Goal: Communication & Community: Answer question/provide support

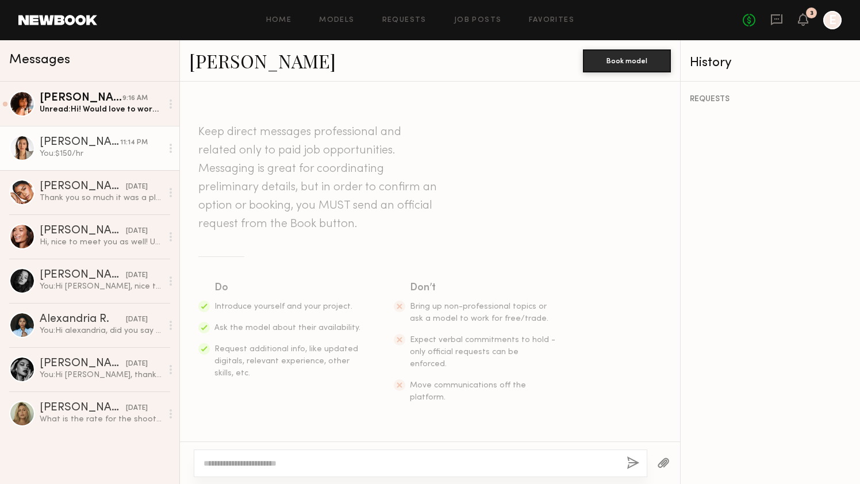
scroll to position [303, 0]
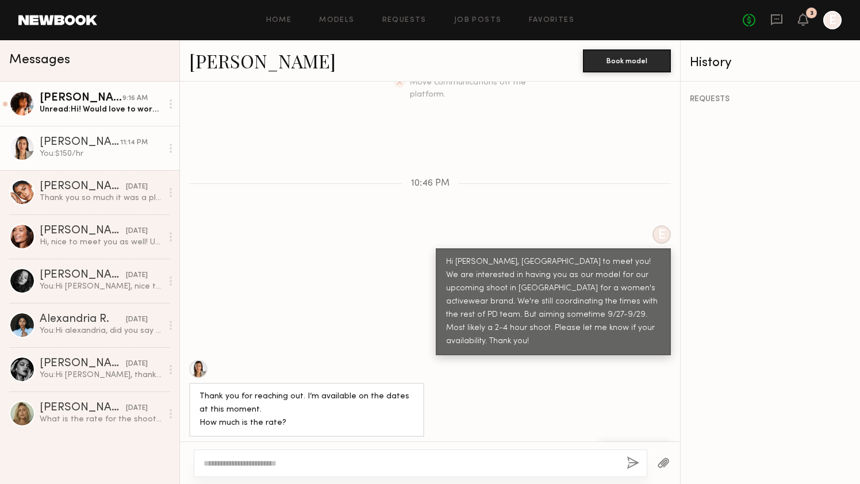
click at [57, 116] on link "[PERSON_NAME] 9:16 AM Unread: Hi! Would love to work with you again. Yes I am a…" at bounding box center [89, 104] width 179 height 44
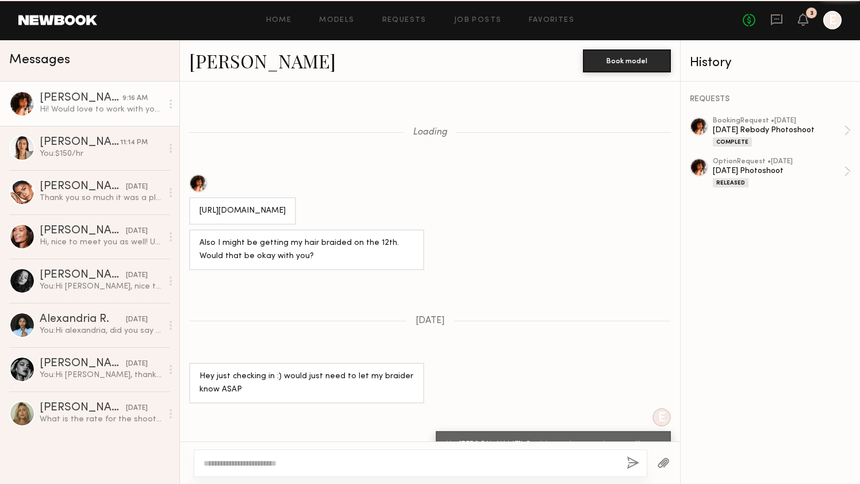
scroll to position [1999, 0]
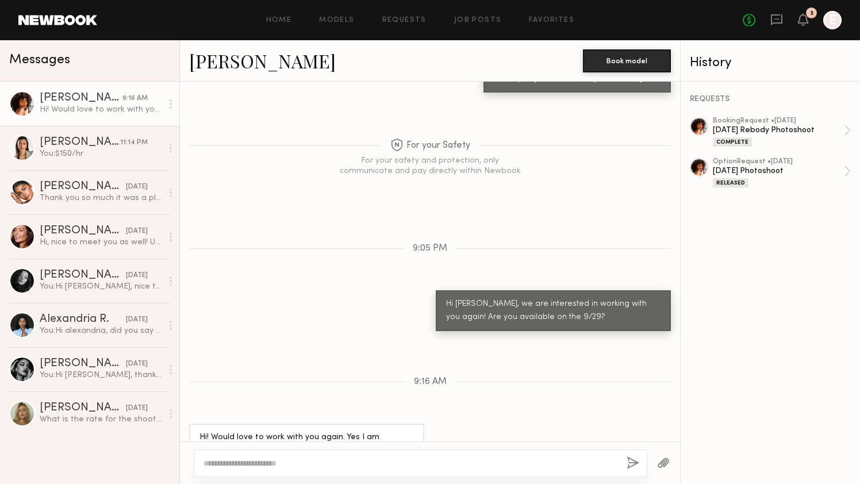
click at [28, 106] on div at bounding box center [22, 104] width 26 height 26
click at [702, 125] on div at bounding box center [699, 126] width 18 height 18
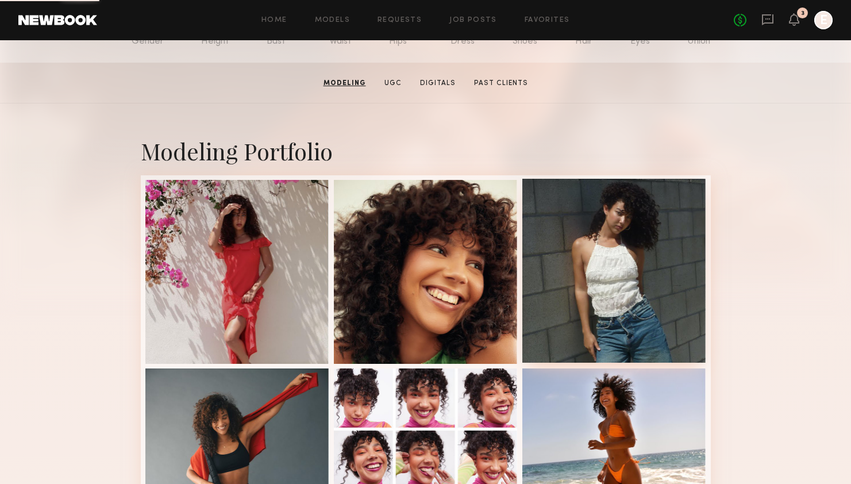
scroll to position [161, 0]
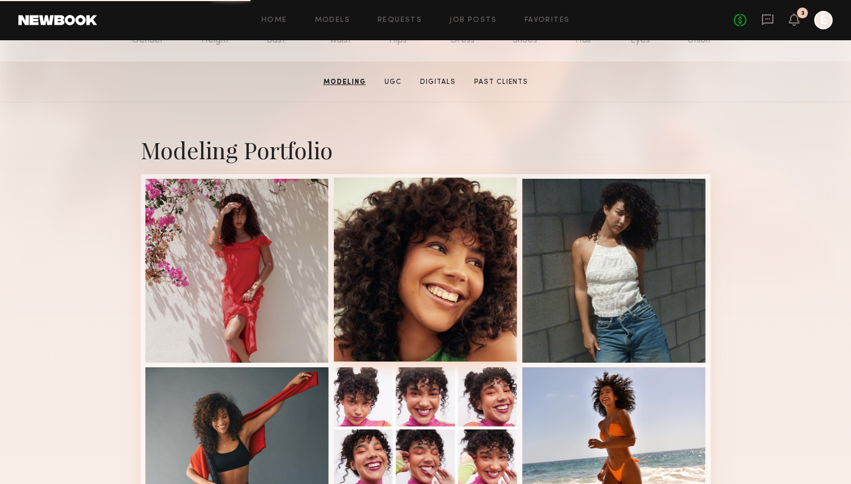
click at [462, 284] on div at bounding box center [426, 270] width 184 height 184
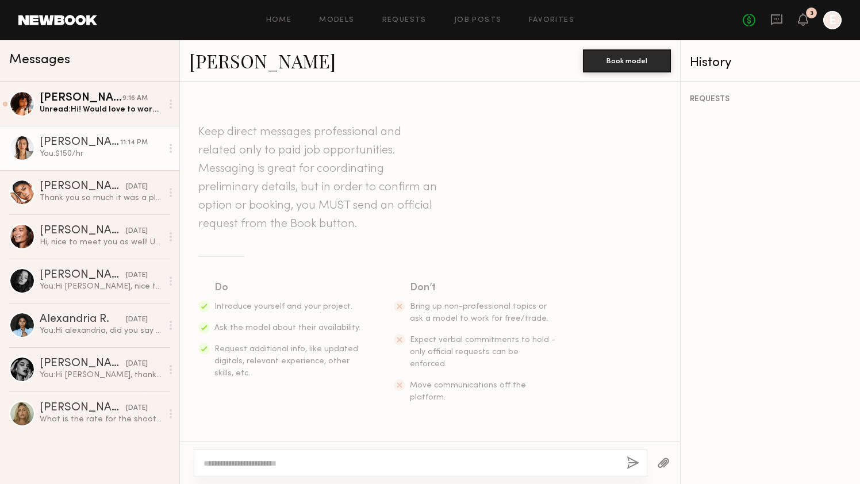
scroll to position [303, 0]
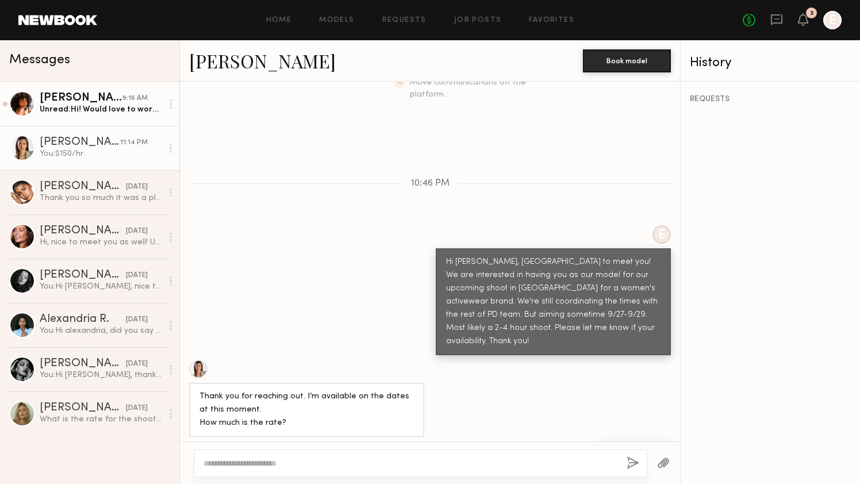
click at [23, 101] on div at bounding box center [22, 104] width 26 height 26
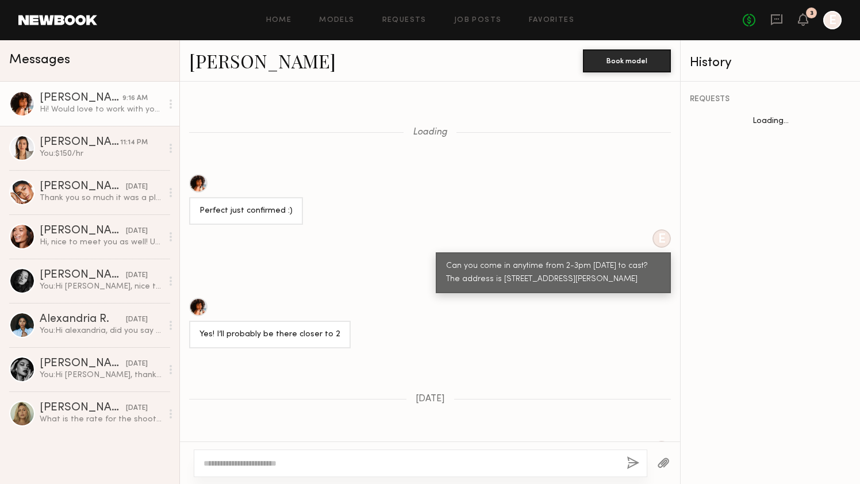
scroll to position [922, 0]
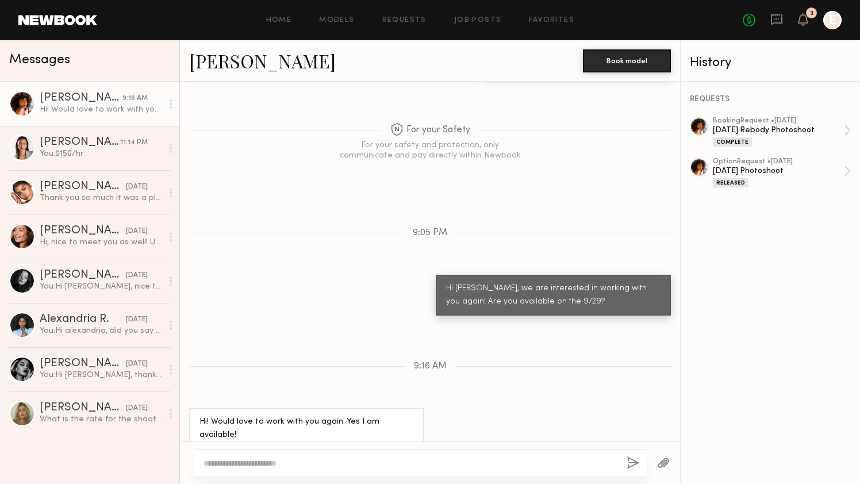
click at [702, 129] on div at bounding box center [699, 126] width 18 height 18
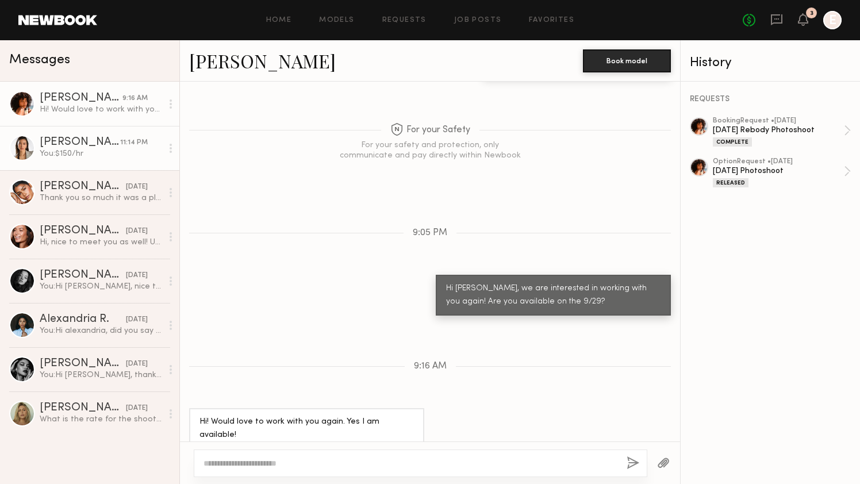
click at [93, 149] on div "You: $150/hr" at bounding box center [101, 153] width 122 height 11
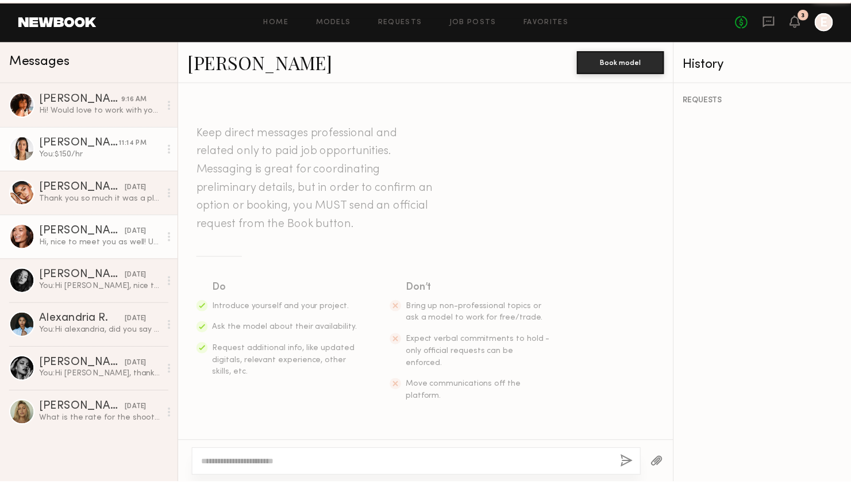
scroll to position [303, 0]
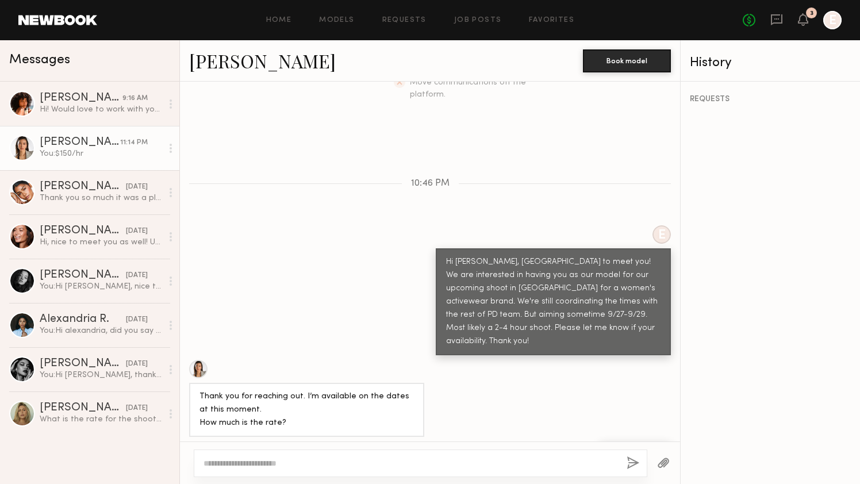
click at [196, 360] on div at bounding box center [198, 369] width 18 height 18
click at [826, 22] on div at bounding box center [832, 20] width 18 height 18
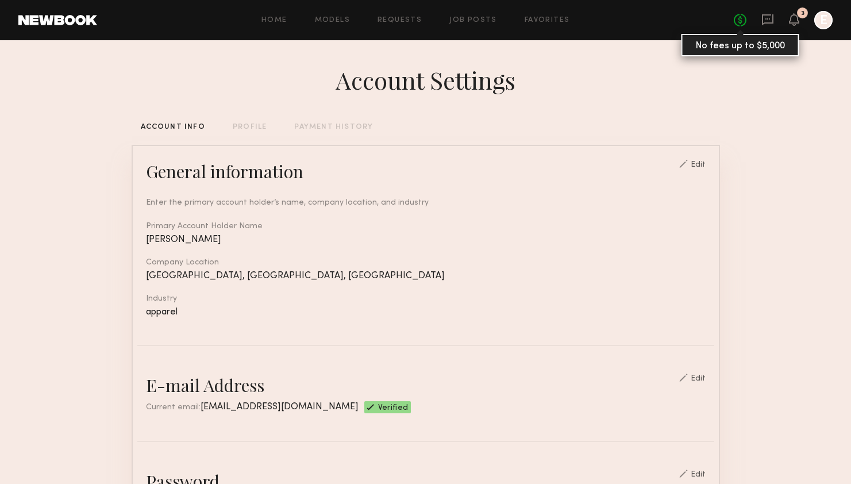
click at [743, 21] on link "No fees up to $5,000" at bounding box center [740, 20] width 13 height 13
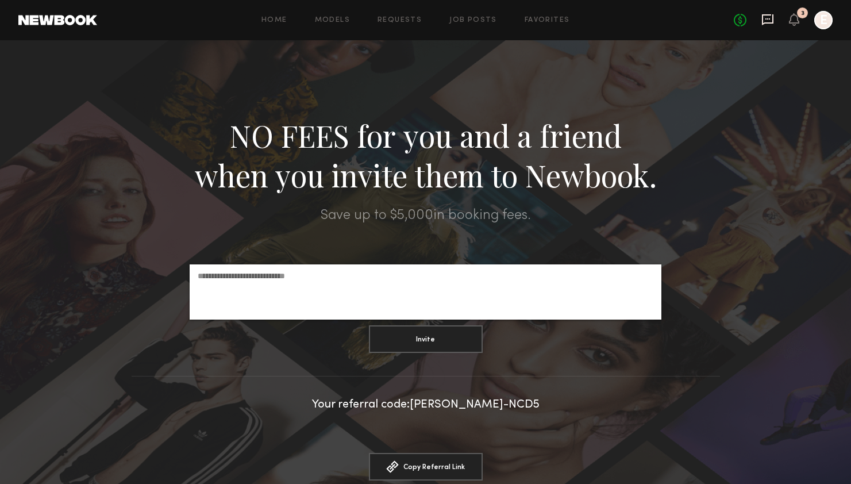
click at [771, 21] on icon at bounding box center [767, 19] width 13 height 13
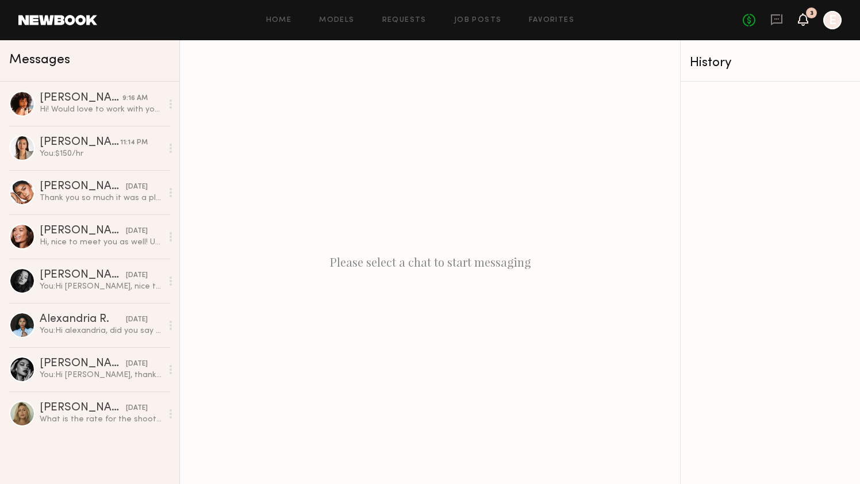
click at [798, 21] on icon at bounding box center [803, 19] width 10 height 13
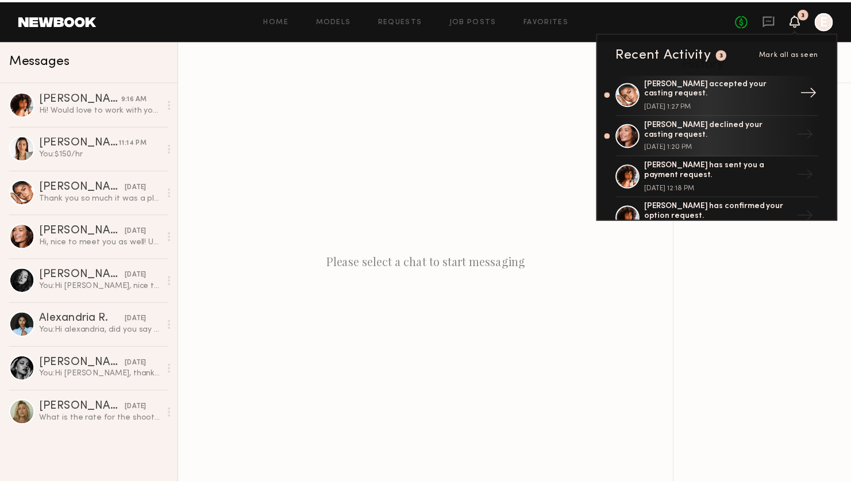
scroll to position [89, 0]
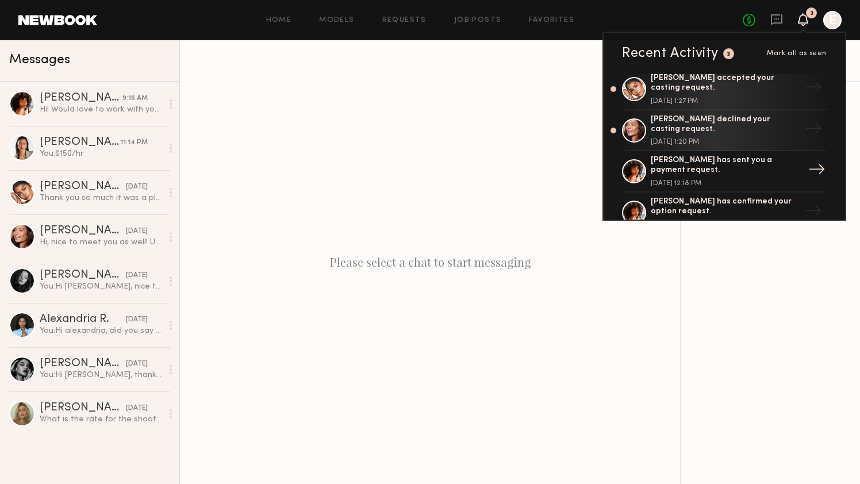
click at [687, 163] on div "Emely M. has sent you a payment request." at bounding box center [725, 166] width 149 height 20
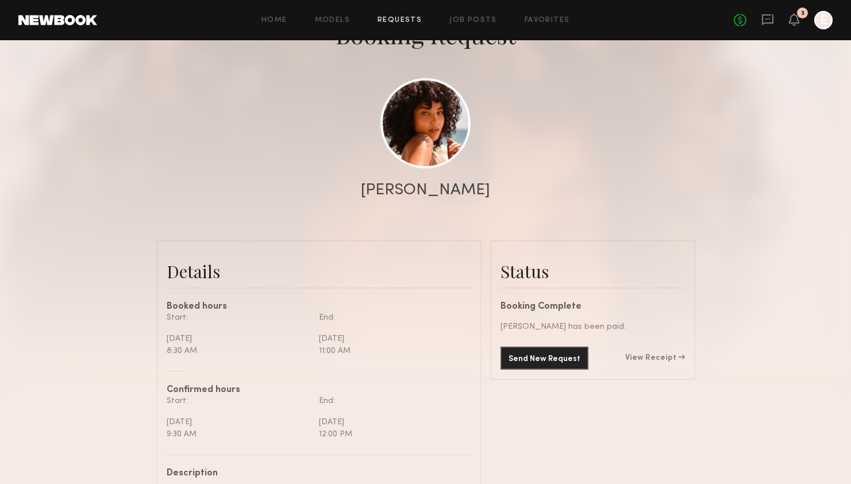
scroll to position [87, 0]
click at [660, 361] on link "View Receipt" at bounding box center [655, 359] width 60 height 8
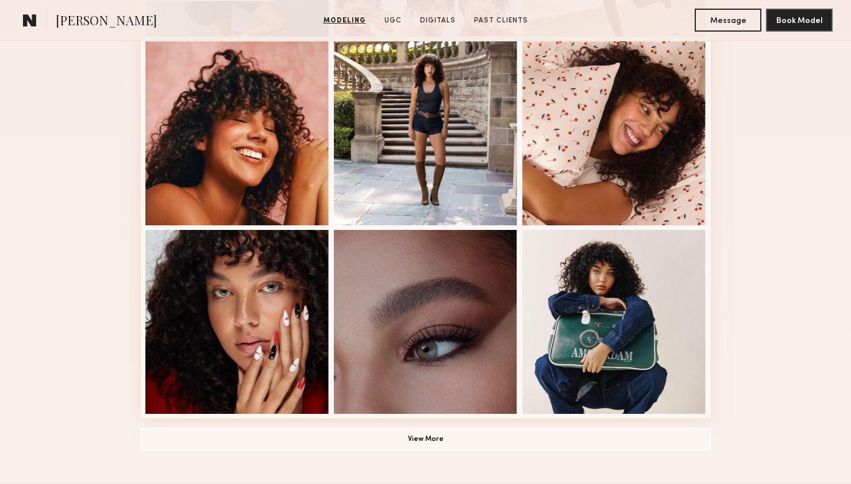
scroll to position [678, 0]
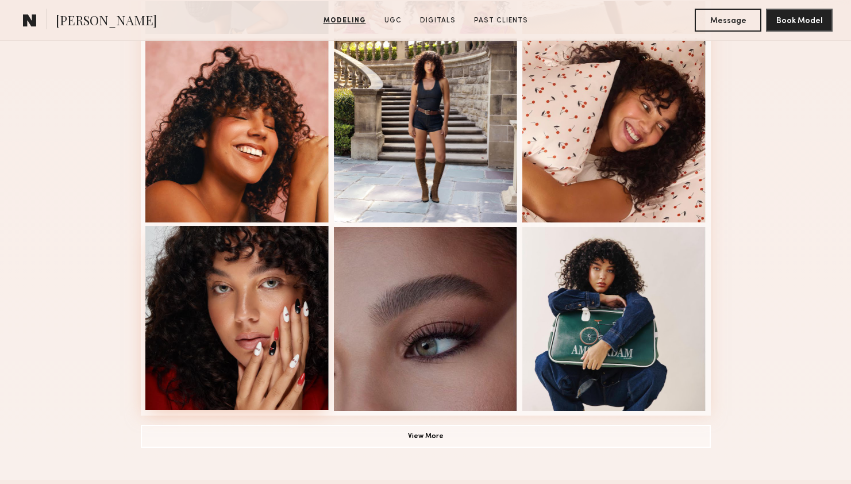
click at [217, 293] on div at bounding box center [237, 318] width 184 height 184
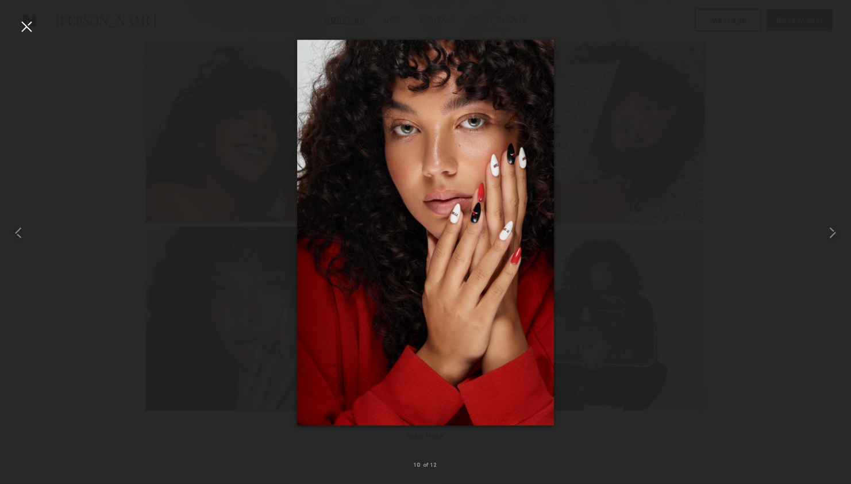
click at [709, 79] on div at bounding box center [425, 232] width 851 height 429
click at [14, 23] on div at bounding box center [17, 232] width 34 height 429
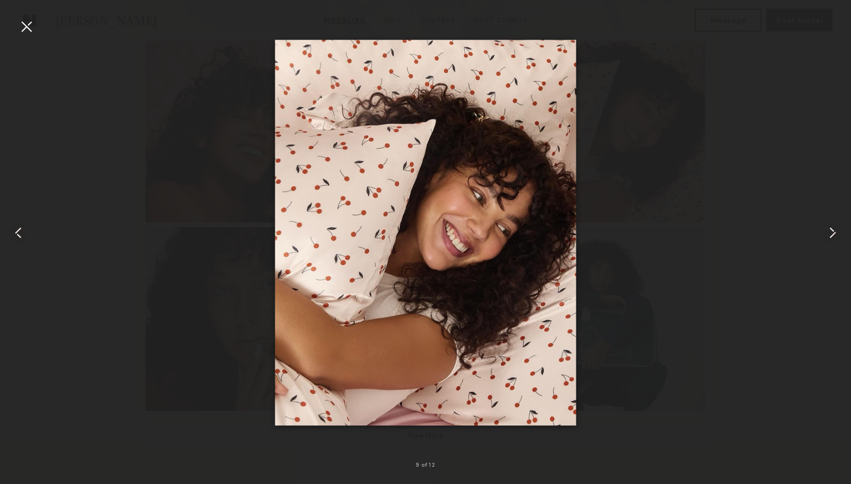
click at [28, 29] on div at bounding box center [26, 26] width 18 height 18
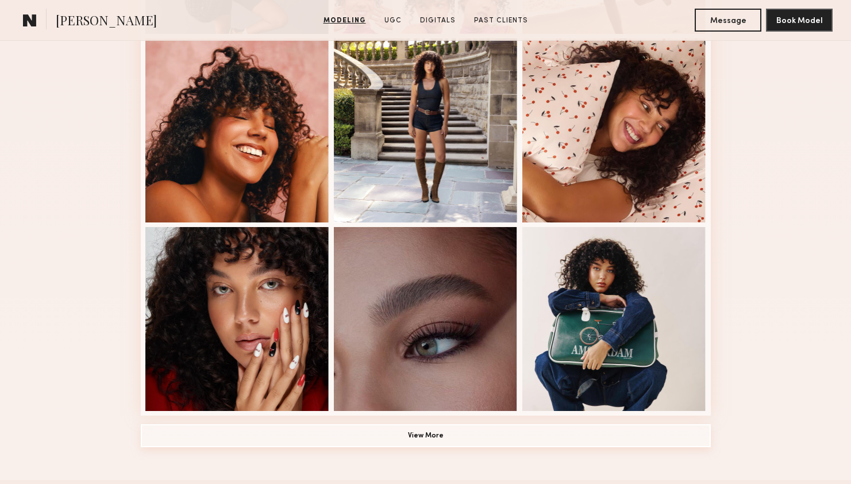
click at [483, 433] on button "View More" at bounding box center [426, 435] width 570 height 23
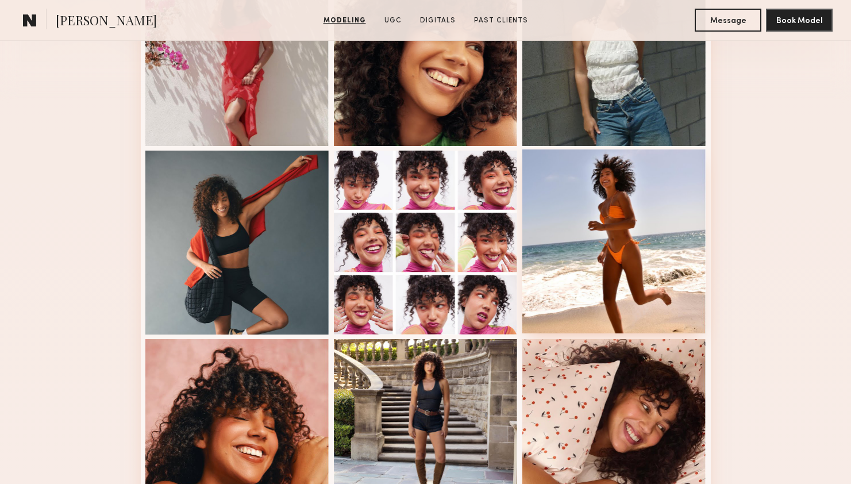
scroll to position [422, 0]
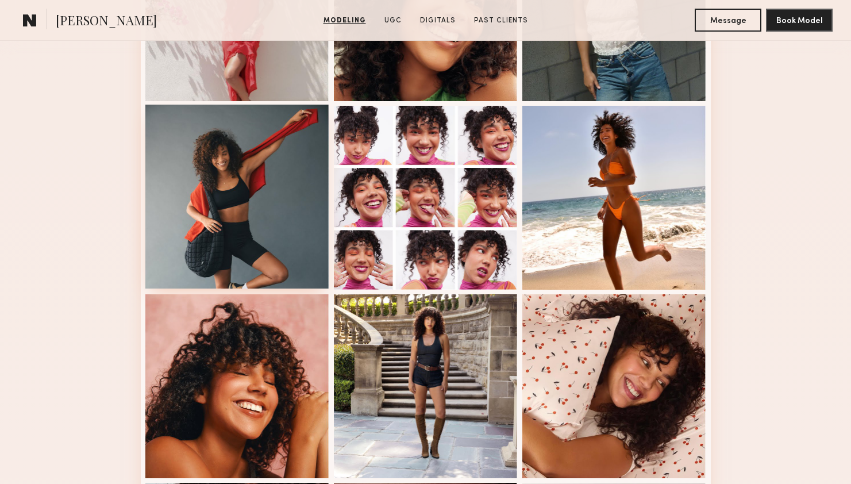
click at [243, 235] on div at bounding box center [237, 197] width 184 height 184
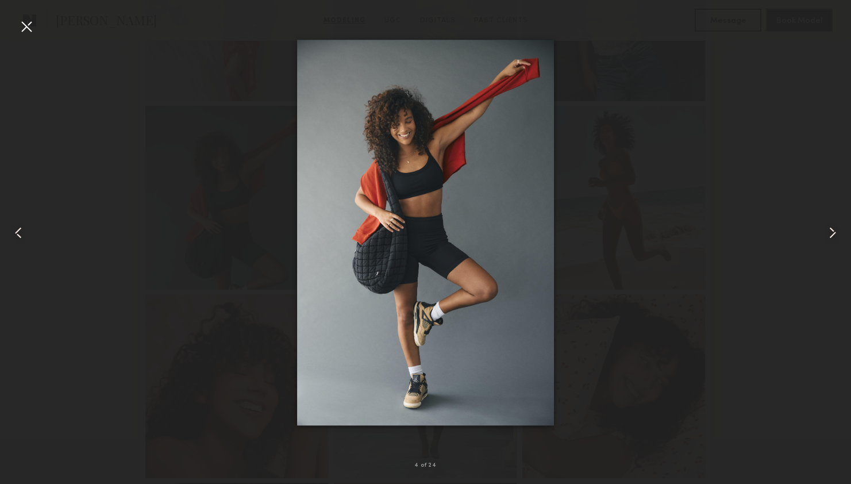
click at [27, 25] on div at bounding box center [26, 26] width 18 height 18
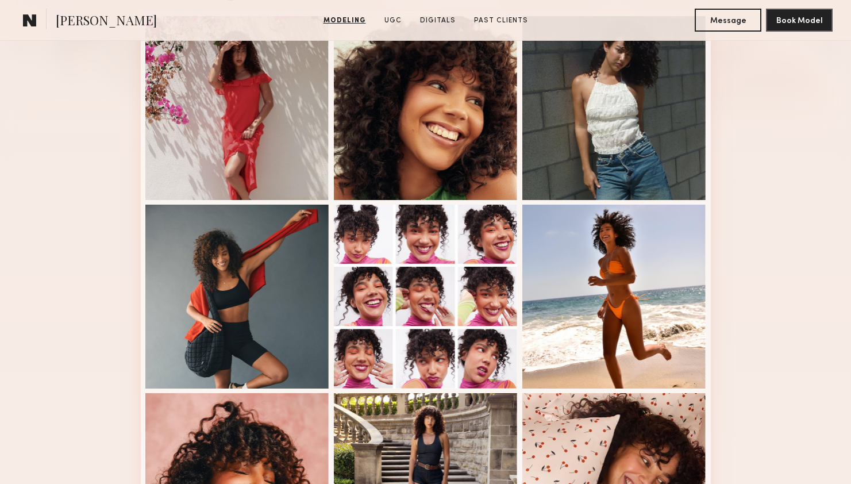
scroll to position [0, 0]
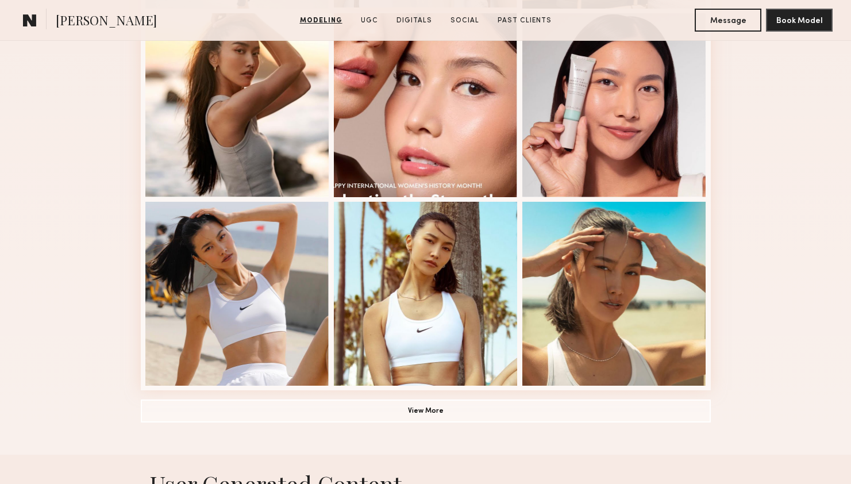
scroll to position [707, 0]
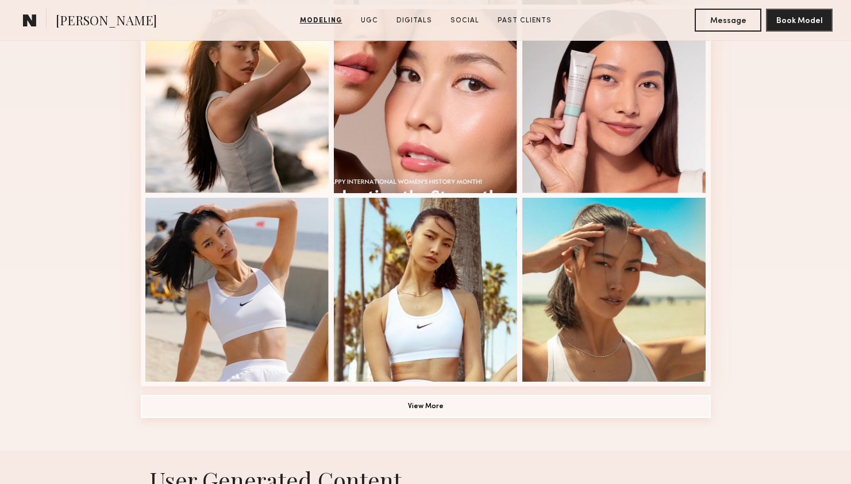
click at [469, 413] on button "View More" at bounding box center [426, 406] width 570 height 23
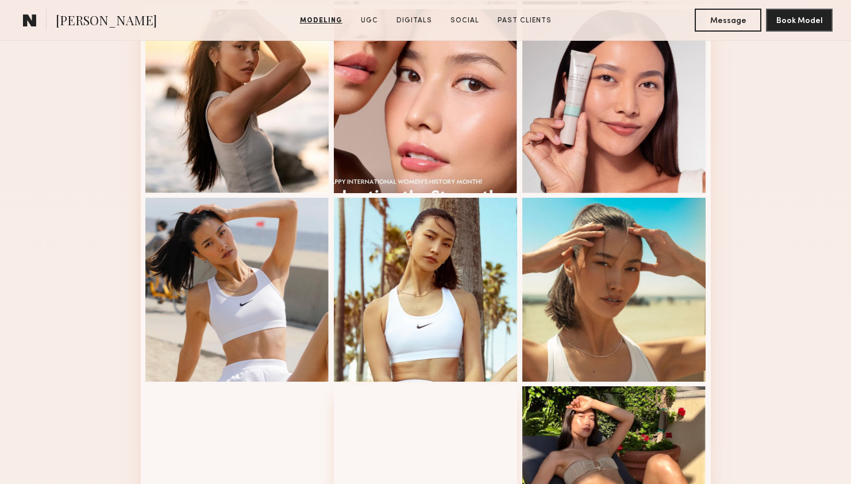
scroll to position [918, 0]
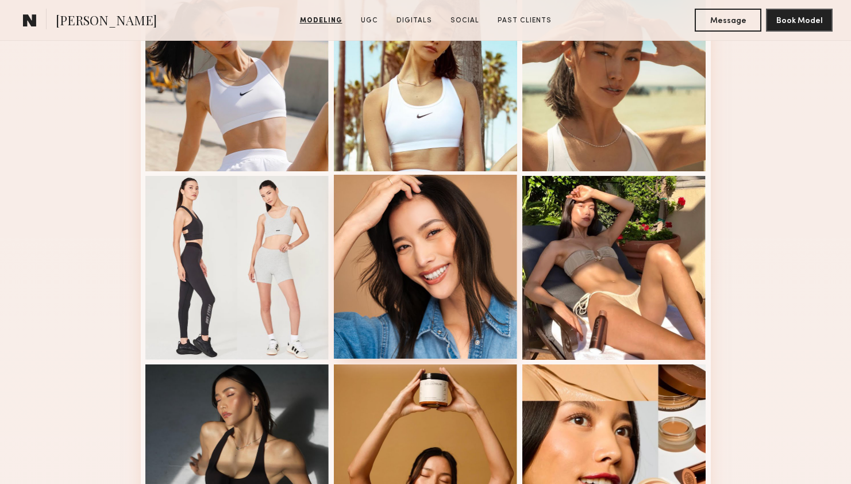
click at [437, 304] on div at bounding box center [426, 267] width 184 height 184
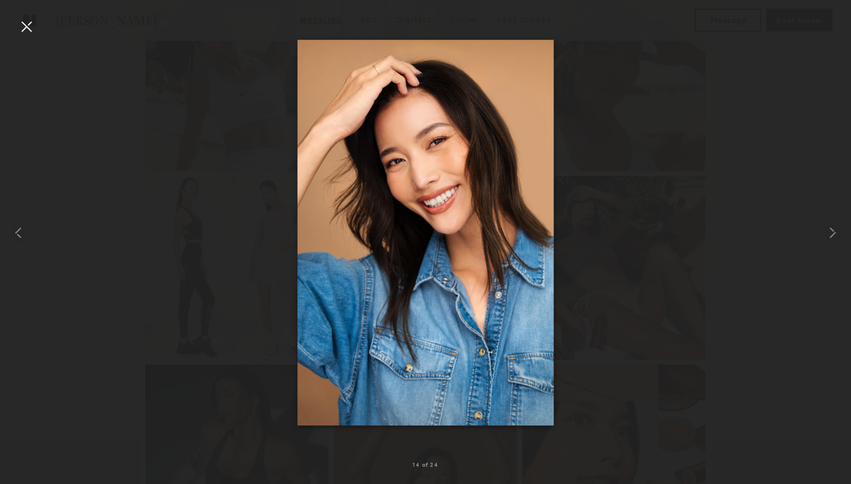
click at [680, 275] on div at bounding box center [425, 232] width 851 height 429
click at [24, 21] on div at bounding box center [26, 26] width 18 height 18
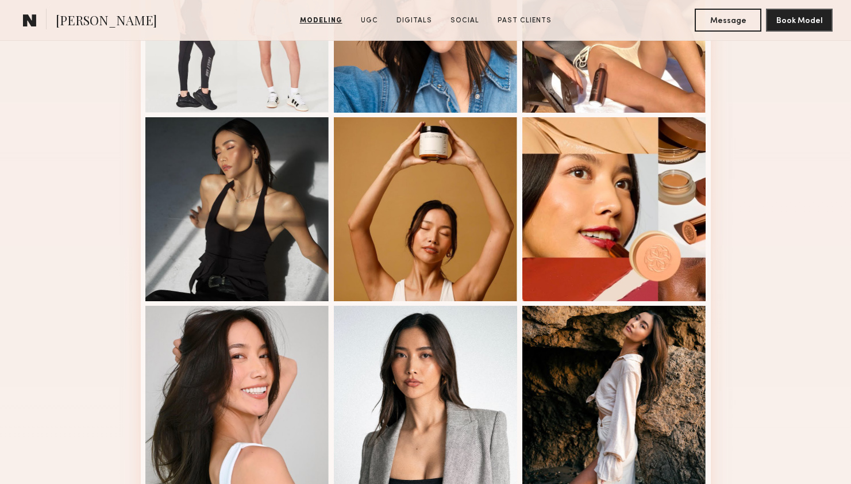
scroll to position [1355, 0]
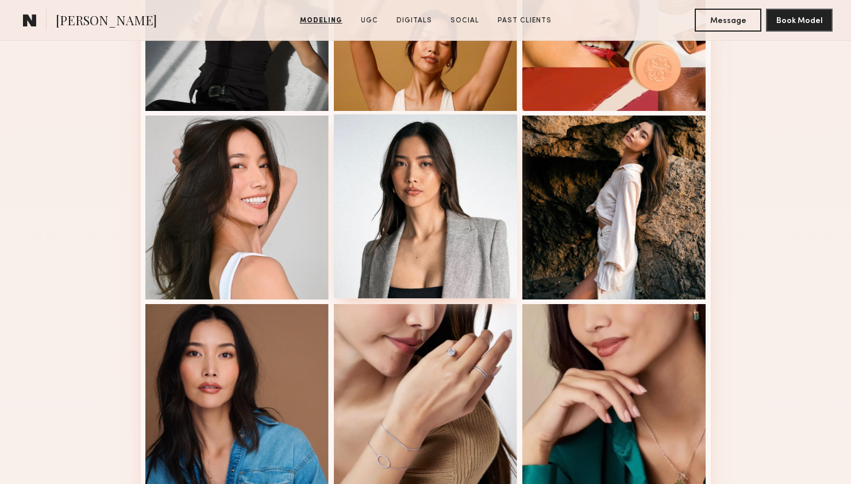
click at [465, 239] on div at bounding box center [426, 206] width 184 height 184
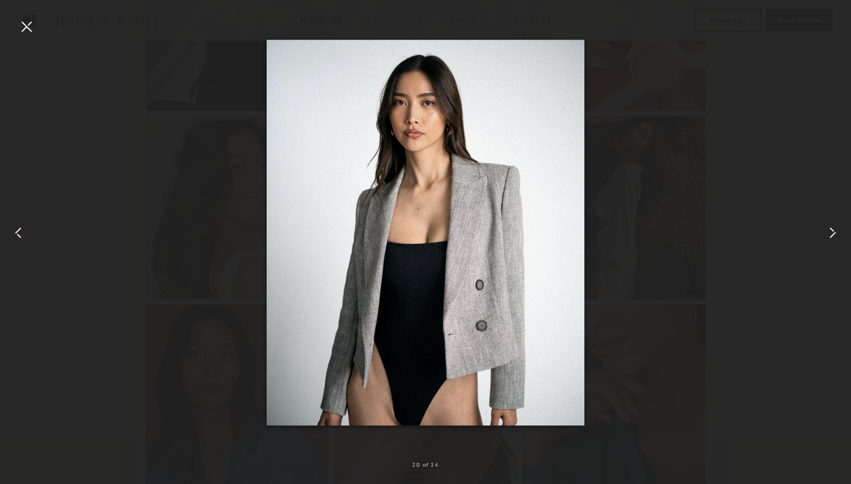
click at [34, 29] on div at bounding box center [26, 26] width 18 height 18
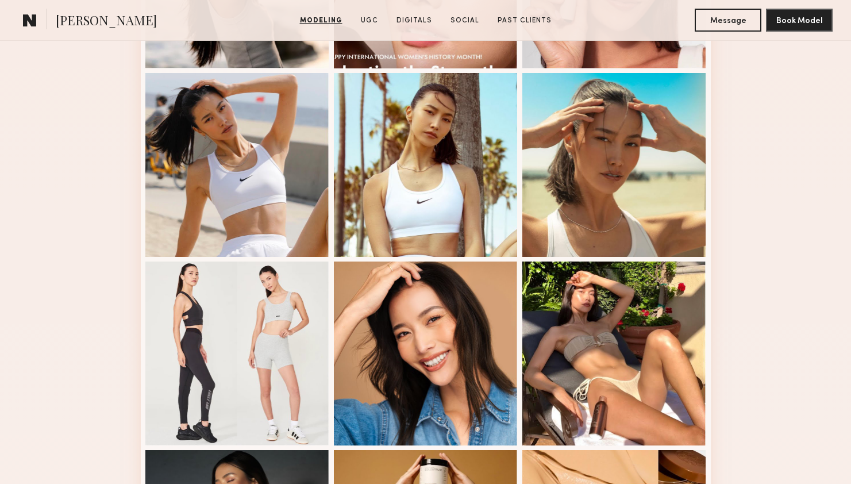
scroll to position [830, 0]
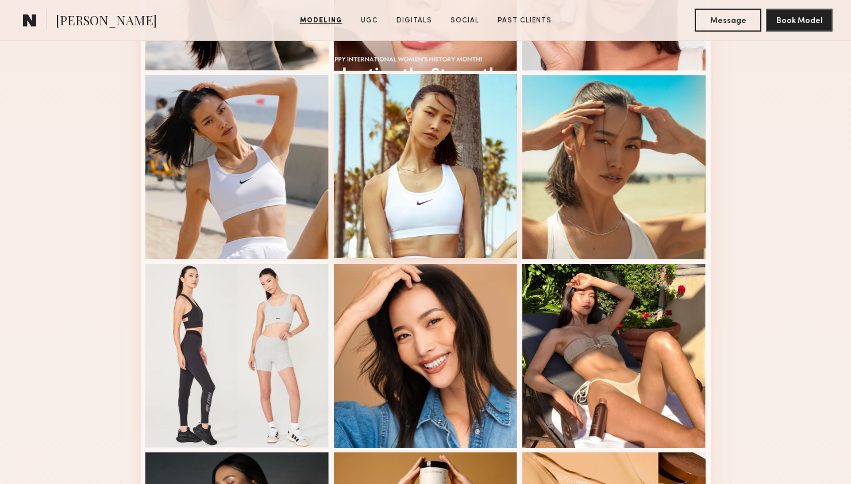
click at [394, 138] on div at bounding box center [426, 166] width 184 height 184
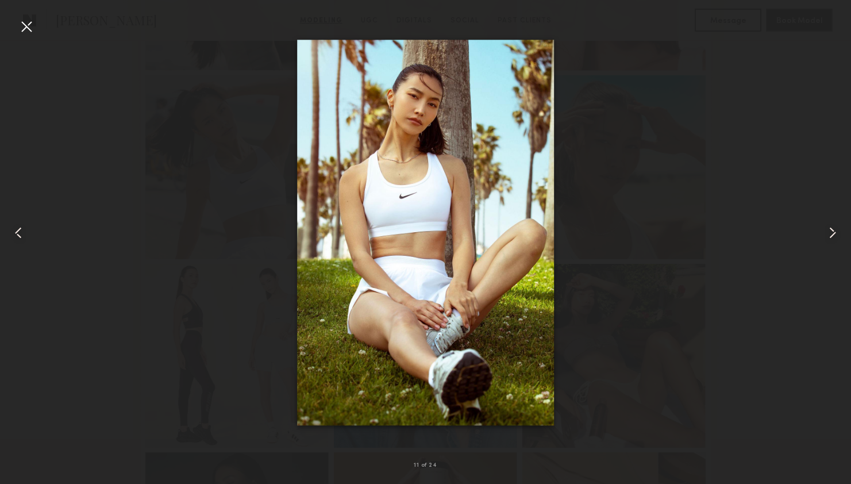
click at [22, 25] on div at bounding box center [26, 26] width 18 height 18
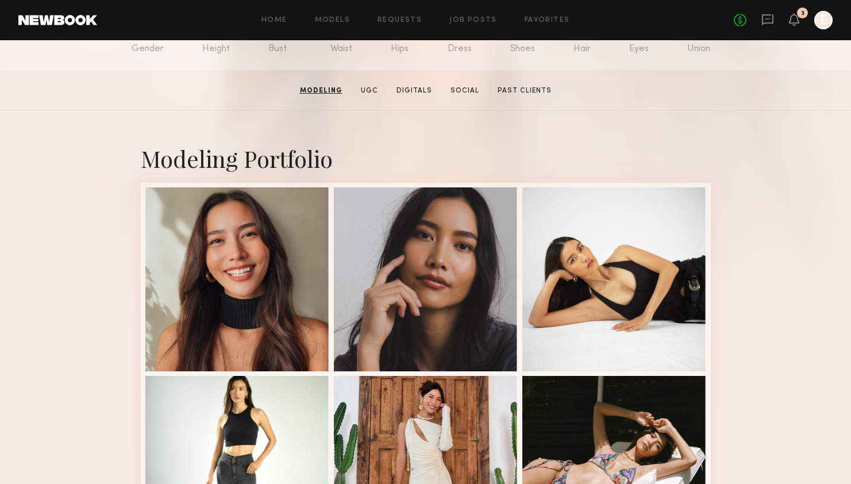
scroll to position [130, 0]
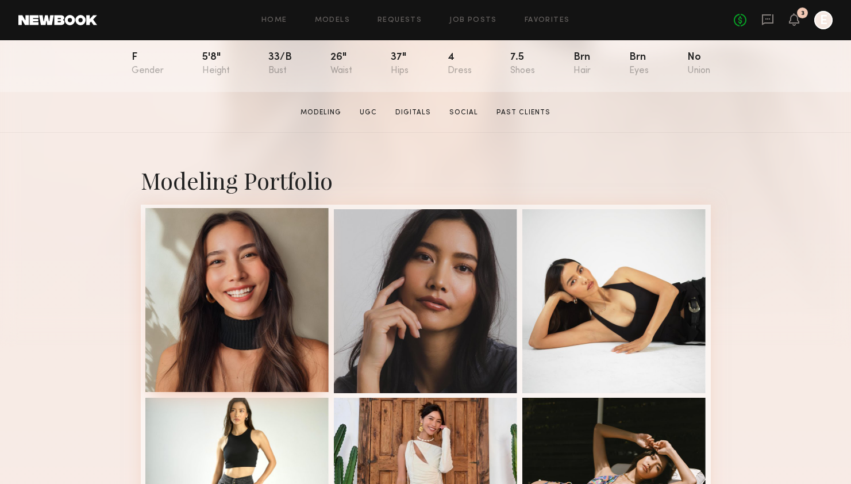
click at [263, 279] on div at bounding box center [237, 300] width 184 height 184
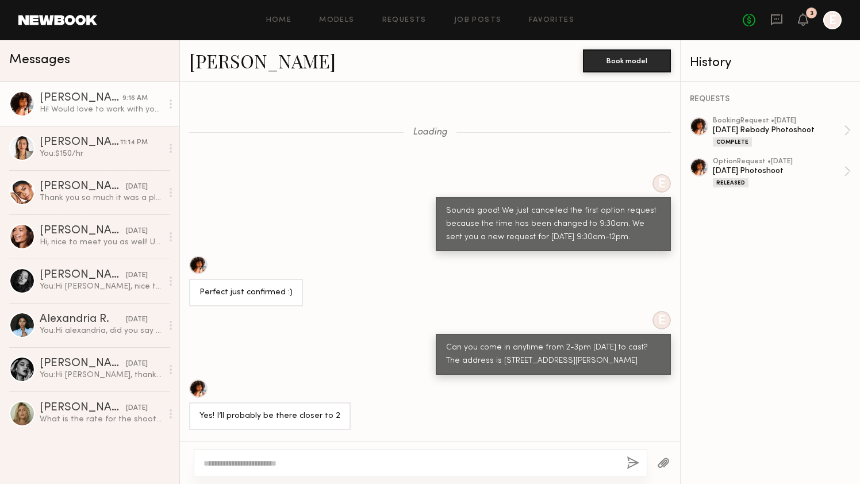
scroll to position [1091, 0]
